Goal: Navigation & Orientation: Find specific page/section

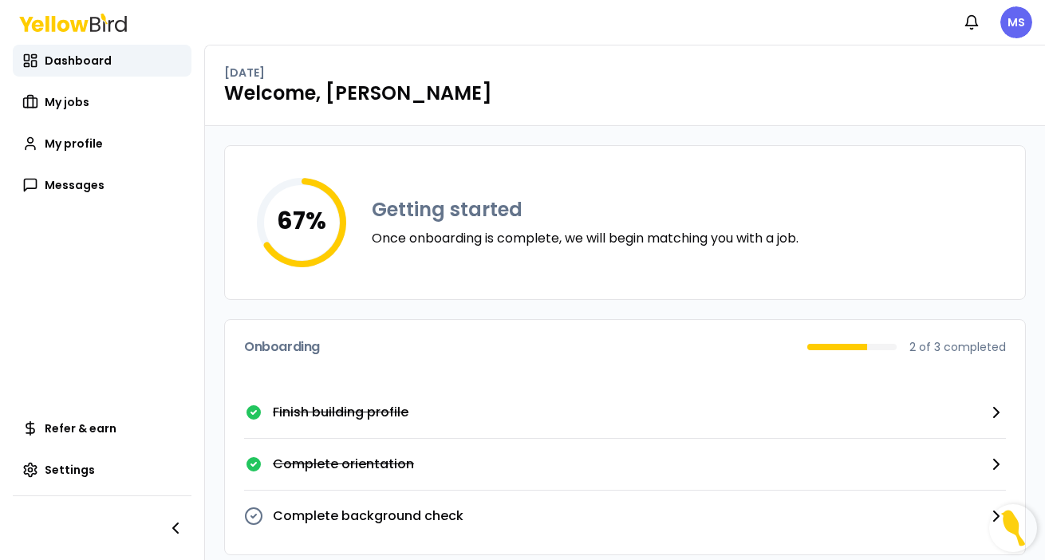
scroll to position [14, 0]
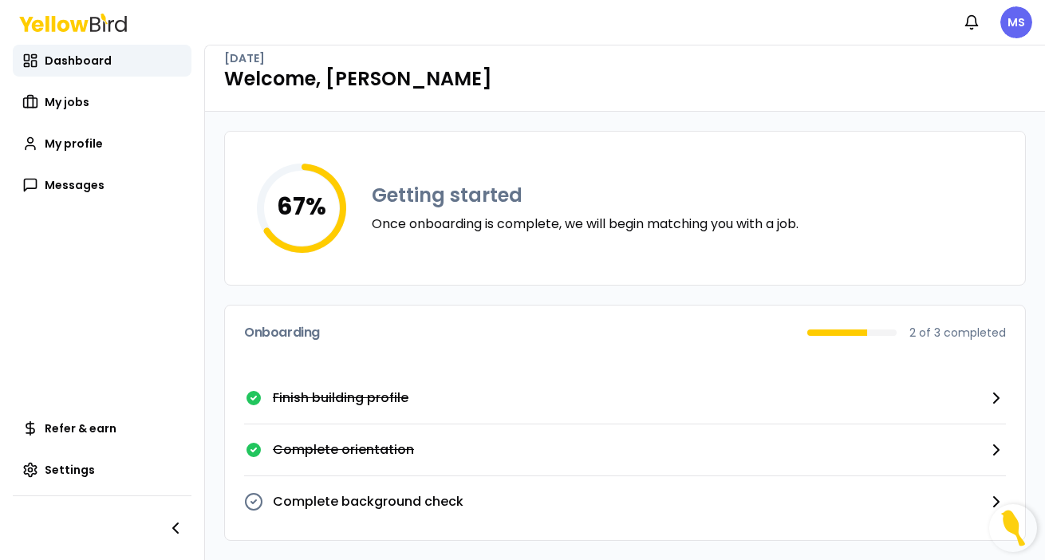
click at [1000, 397] on icon at bounding box center [996, 398] width 19 height 19
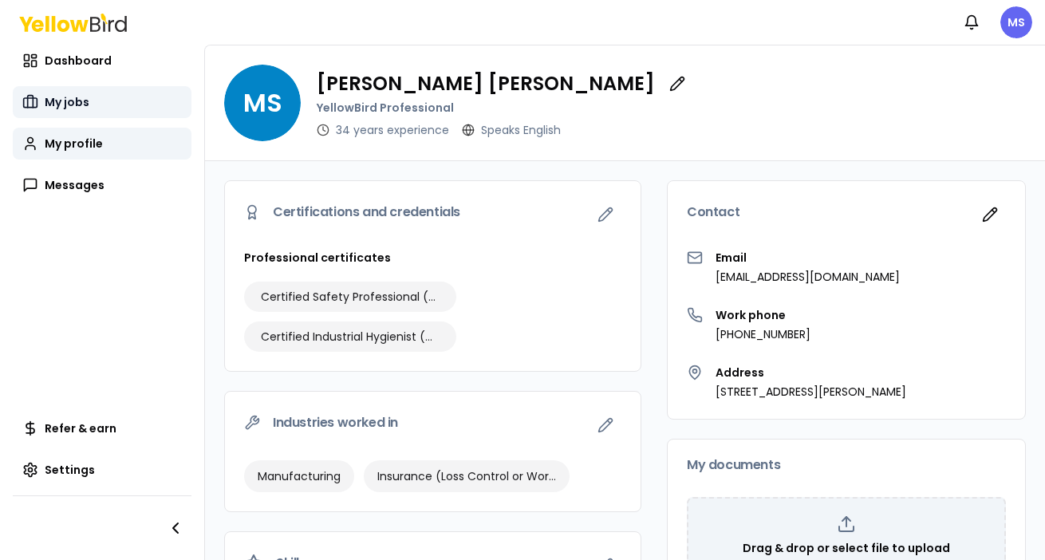
click at [73, 103] on span "My jobs" at bounding box center [67, 102] width 45 height 16
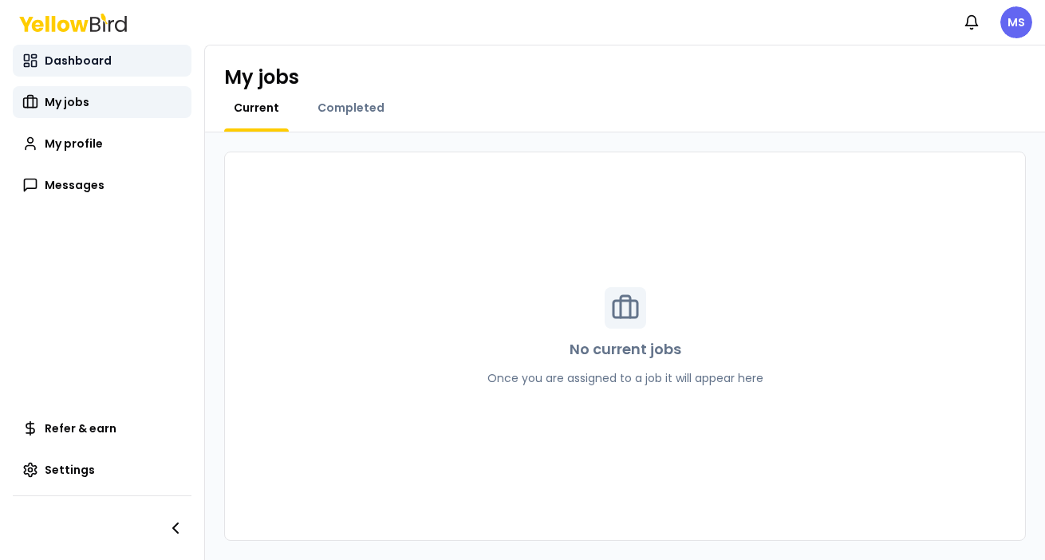
click at [89, 76] on link "Dashboard" at bounding box center [102, 61] width 179 height 32
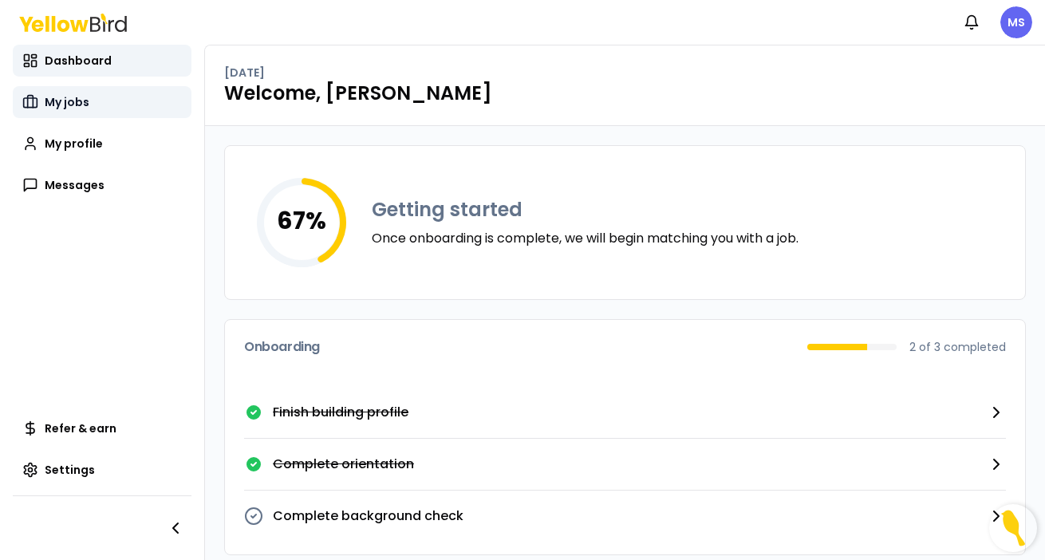
click at [73, 103] on span "My jobs" at bounding box center [67, 102] width 45 height 16
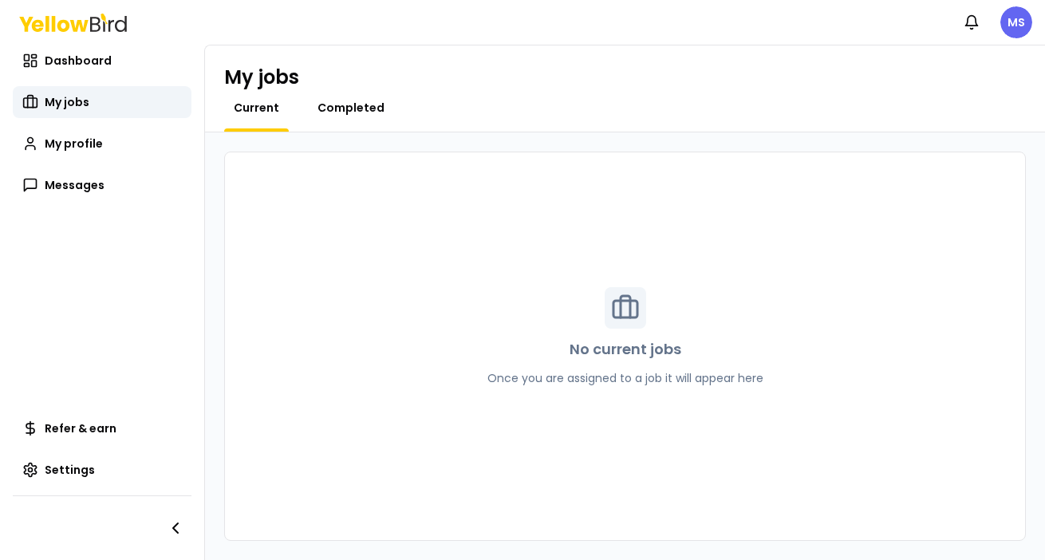
click at [343, 106] on span "Completed" at bounding box center [351, 108] width 67 height 16
click at [255, 105] on span "Current" at bounding box center [256, 108] width 45 height 16
click at [73, 189] on span "Messages" at bounding box center [75, 185] width 60 height 16
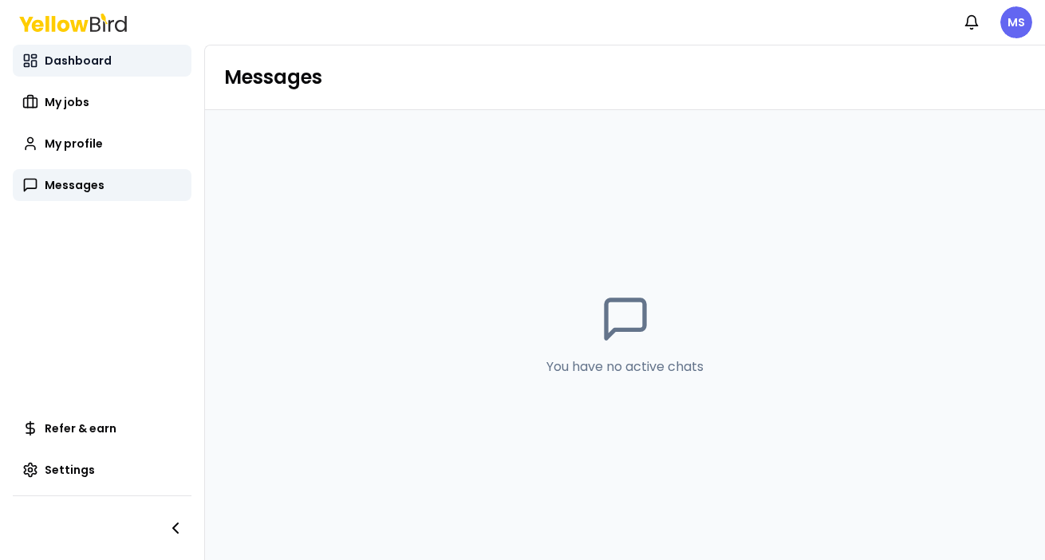
click at [93, 62] on span "Dashboard" at bounding box center [78, 61] width 67 height 16
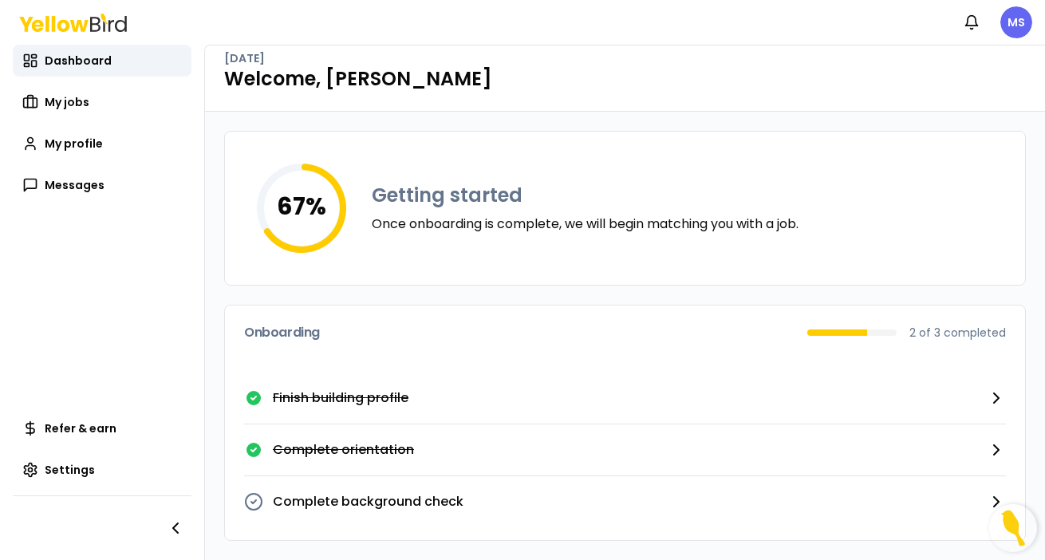
scroll to position [14, 0]
click at [1019, 27] on html "Notifications MS Dashboard My jobs My profile Messages Refer & earn Settings [D…" at bounding box center [522, 280] width 1045 height 560
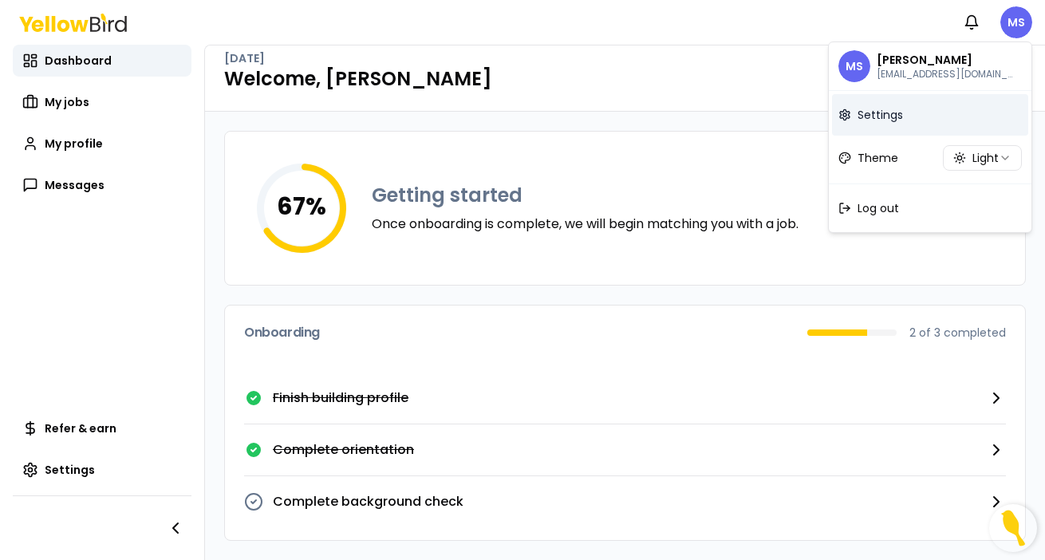
click at [871, 118] on span "Settings" at bounding box center [880, 115] width 45 height 16
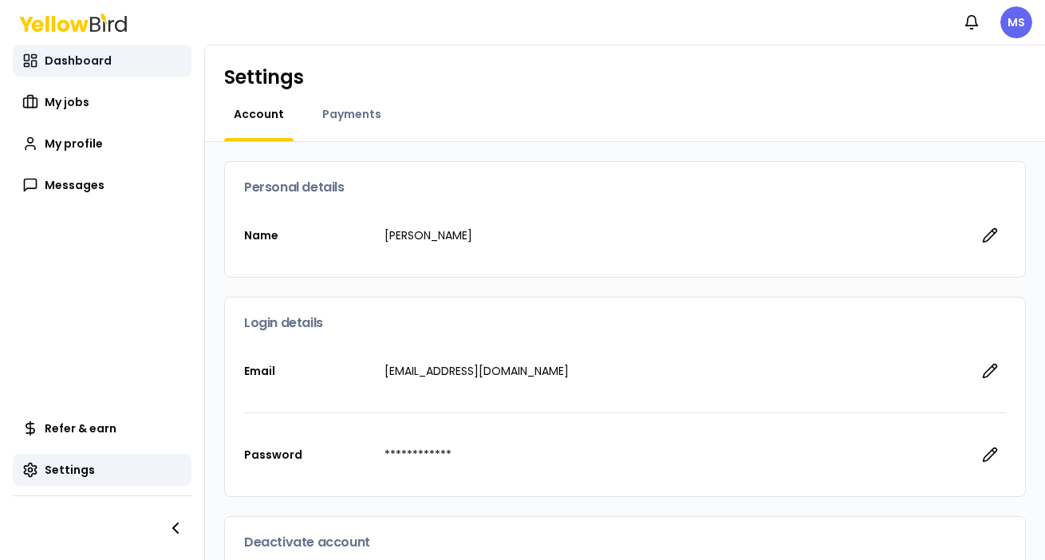
click at [81, 68] on span "Dashboard" at bounding box center [78, 61] width 67 height 16
